Goal: Navigation & Orientation: Find specific page/section

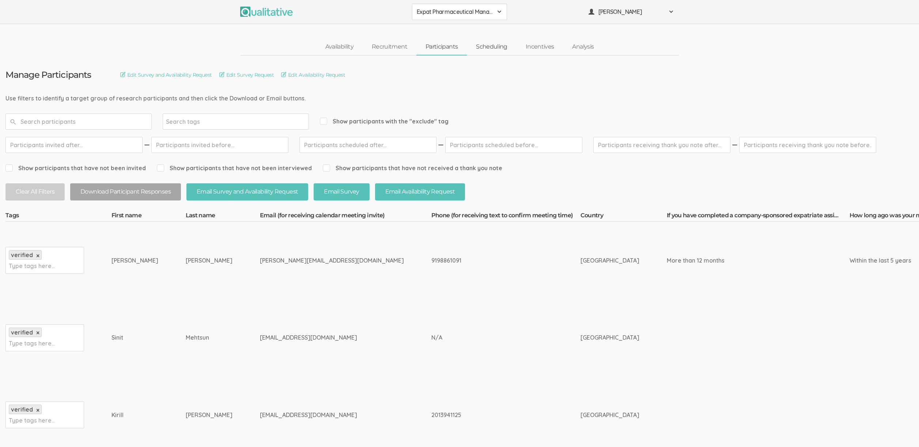
click at [491, 52] on link "Scheduling" at bounding box center [492, 47] width 50 height 16
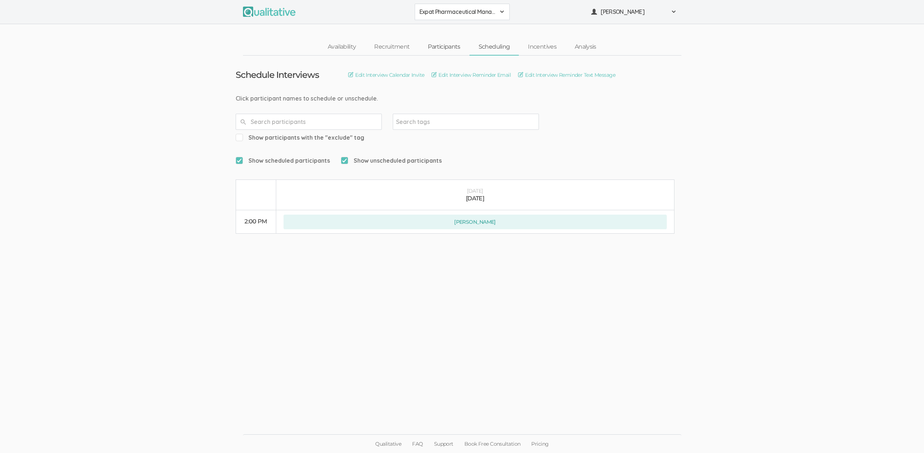
click at [439, 49] on link "Participants" at bounding box center [444, 47] width 50 height 16
